Goal: Task Accomplishment & Management: Manage account settings

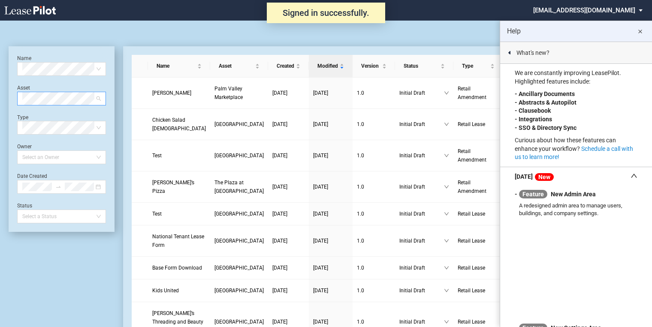
click at [99, 99] on span at bounding box center [61, 98] width 78 height 13
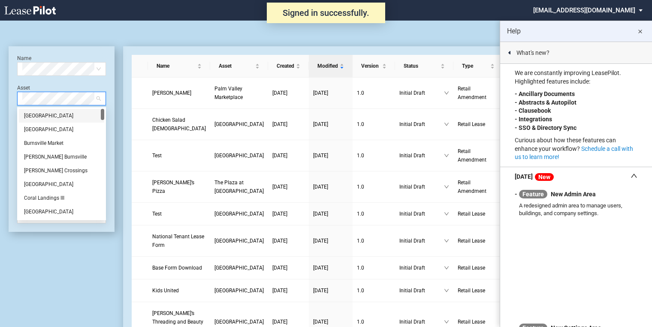
click at [641, 32] on md-icon "close" at bounding box center [639, 32] width 10 height 10
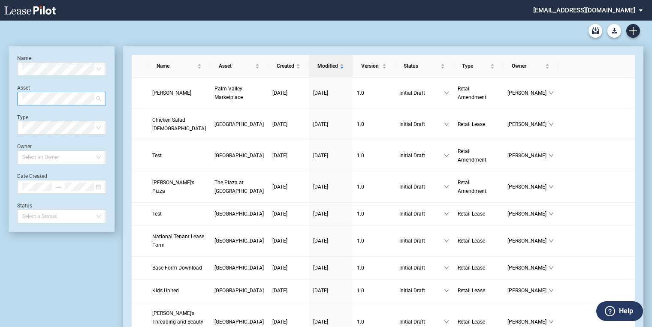
click at [99, 100] on span at bounding box center [61, 98] width 78 height 13
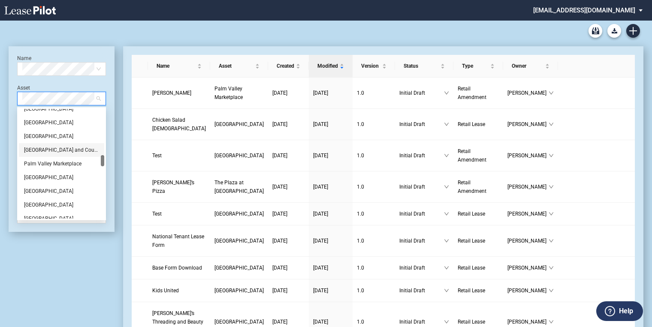
scroll to position [377, 0]
click at [51, 137] on div "Marketplace at Highland Village" at bounding box center [61, 136] width 75 height 9
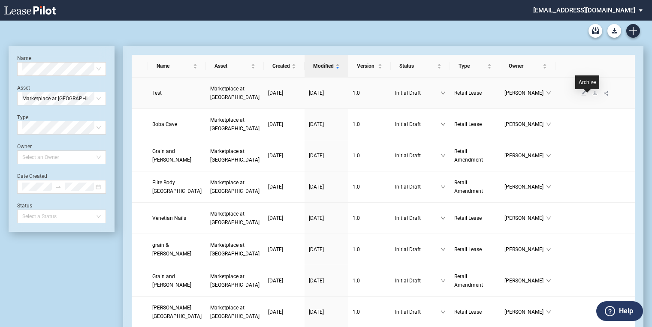
click at [592, 96] on icon "download" at bounding box center [594, 92] width 5 height 5
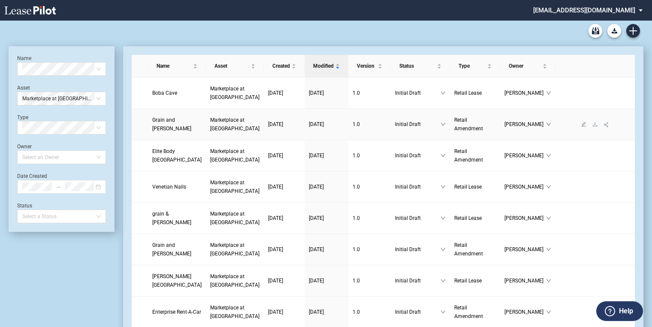
click at [210, 133] on link "Marketplace at [GEOGRAPHIC_DATA]" at bounding box center [234, 124] width 49 height 17
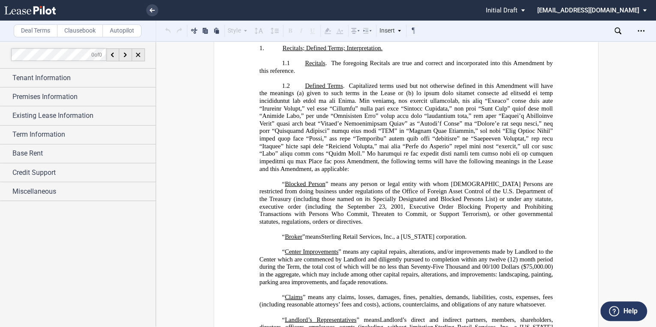
scroll to position [240, 0]
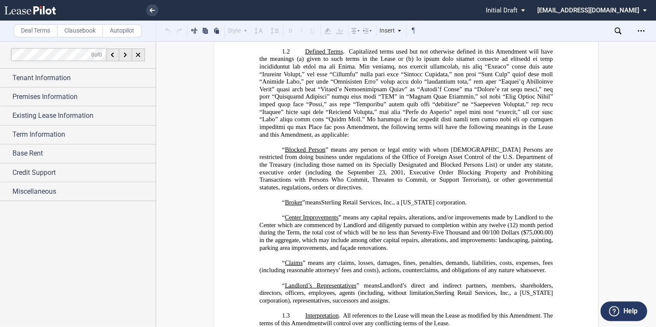
click at [27, 9] on icon at bounding box center [29, 10] width 51 height 9
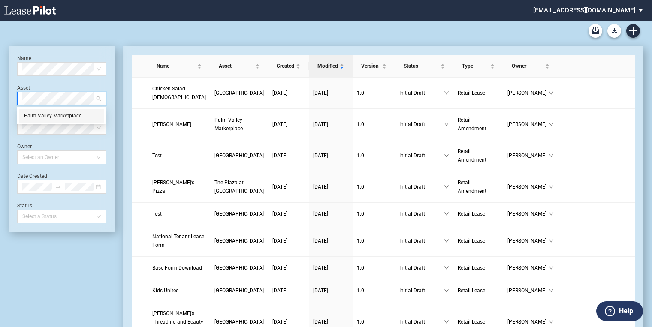
click at [58, 115] on div "Palm Valley Marketplace" at bounding box center [61, 115] width 75 height 9
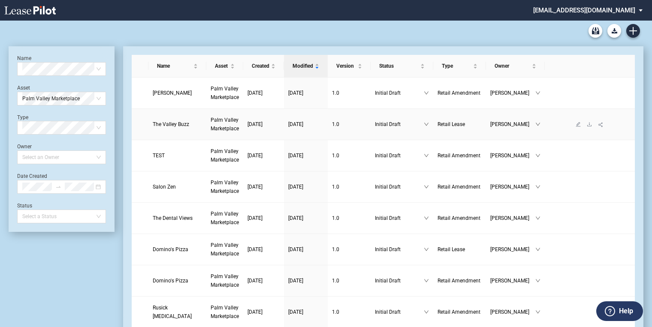
click at [220, 122] on span "Palm Valley Marketplace" at bounding box center [224, 124] width 28 height 15
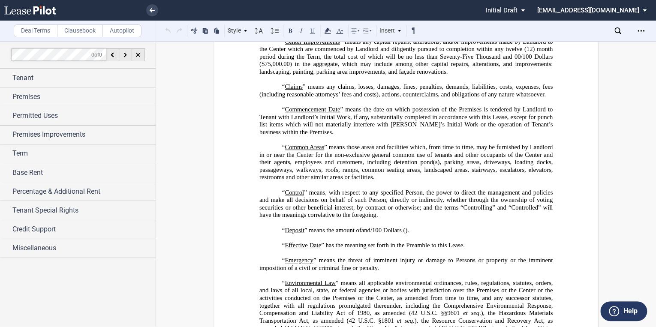
scroll to position [857, 0]
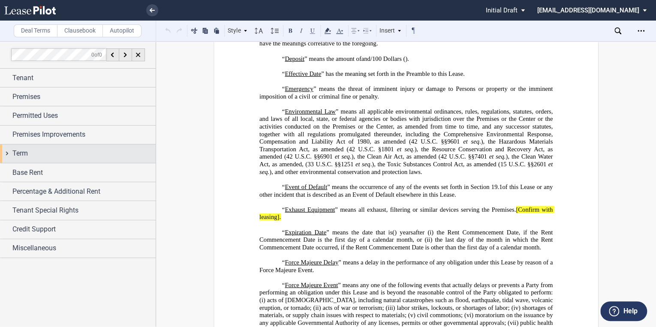
click at [29, 159] on div "Term" at bounding box center [78, 153] width 156 height 18
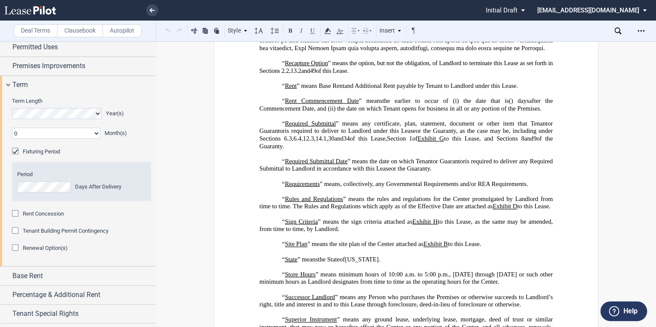
scroll to position [2538, 0]
